Goal: Task Accomplishment & Management: Manage account settings

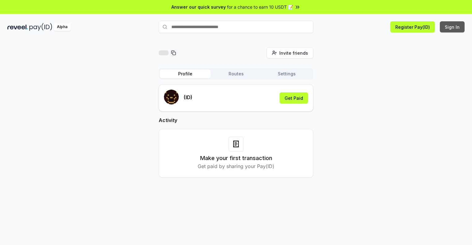
click at [453, 27] on button "Sign In" at bounding box center [452, 26] width 25 height 11
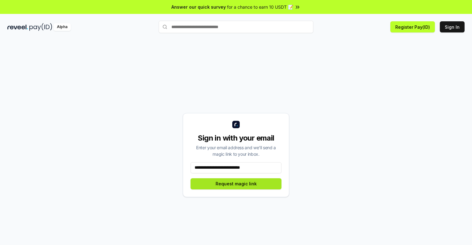
type input "**********"
click at [236, 184] on button "Request magic link" at bounding box center [236, 184] width 91 height 11
